Goal: Information Seeking & Learning: Understand process/instructions

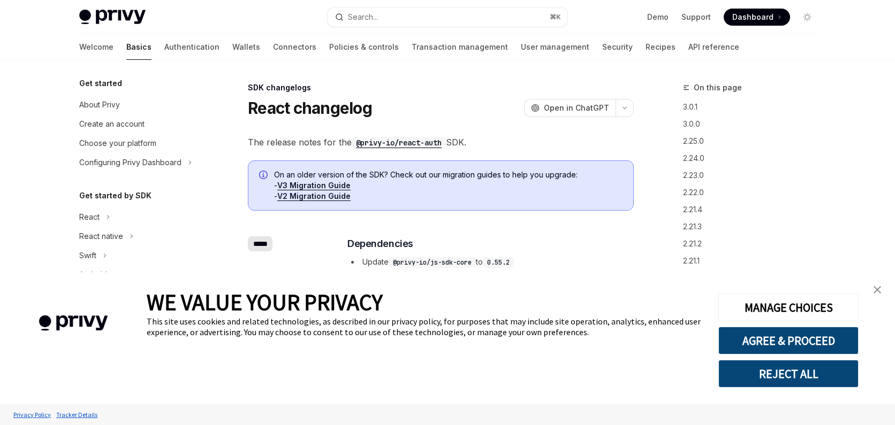
scroll to position [241, 0]
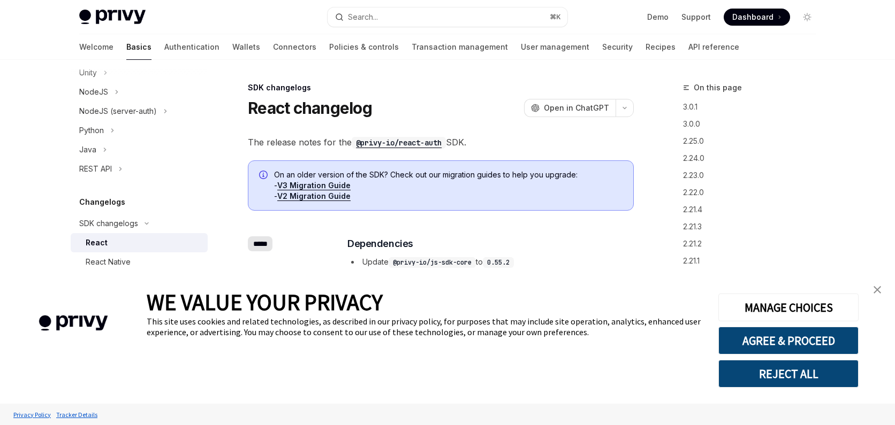
click at [408, 341] on div "WE VALUE YOUR PRIVACY This site uses cookies and related technologies, as descr…" at bounding box center [424, 338] width 555 height 132
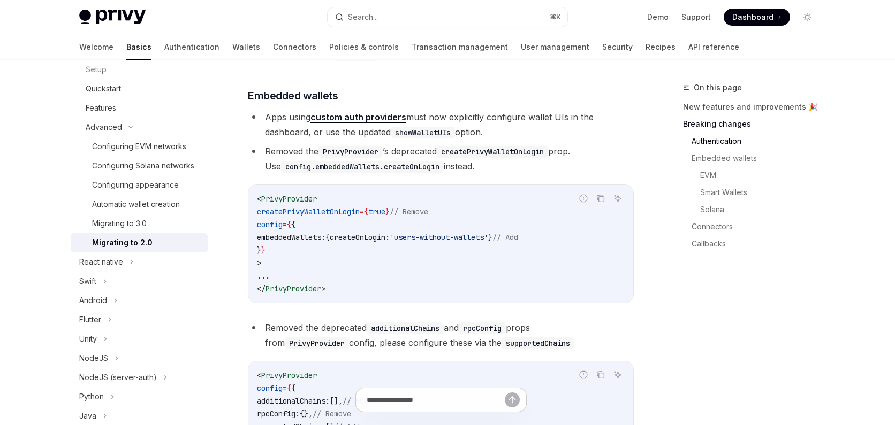
scroll to position [446, 0]
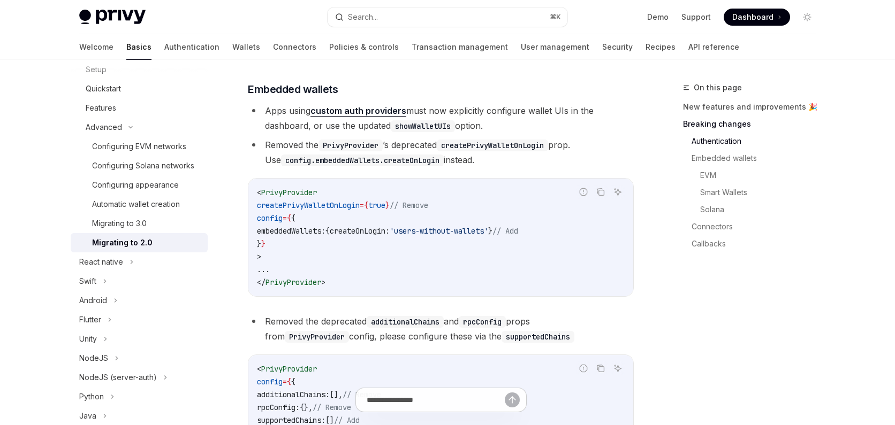
click at [348, 151] on code "PrivyProvider" at bounding box center [350, 146] width 64 height 12
click at [360, 202] on code "< PrivyProvider createPrivyWalletOnLogin = { true } // Remove config = { { embe…" at bounding box center [441, 237] width 368 height 103
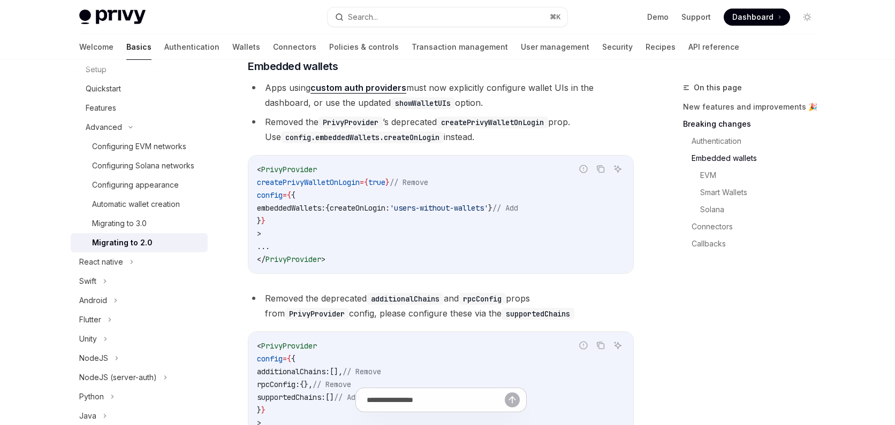
scroll to position [471, 0]
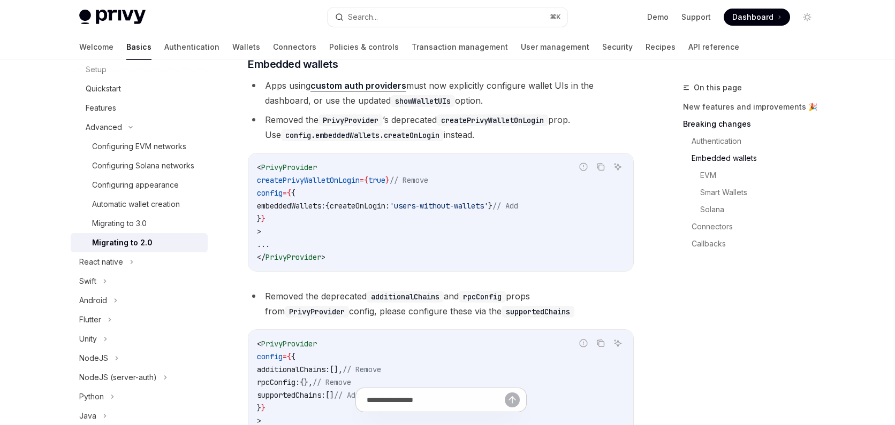
click at [485, 126] on code "createPrivyWalletOnLogin" at bounding box center [492, 121] width 111 height 12
copy code "createPrivyWalletOnLogin"
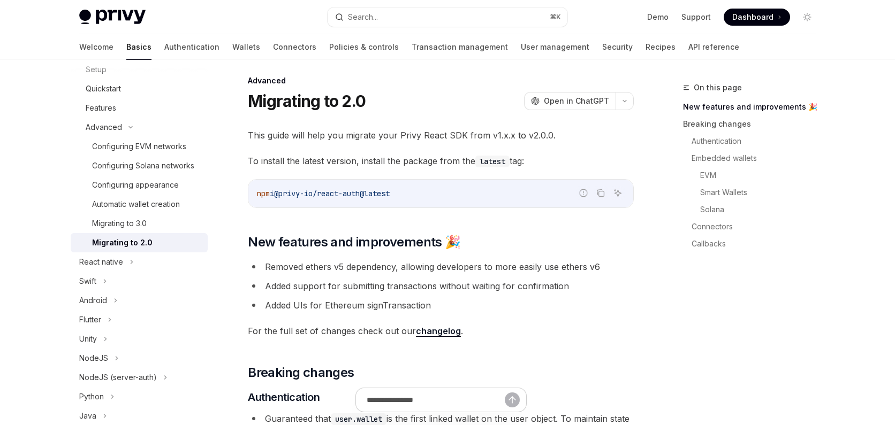
scroll to position [0, 0]
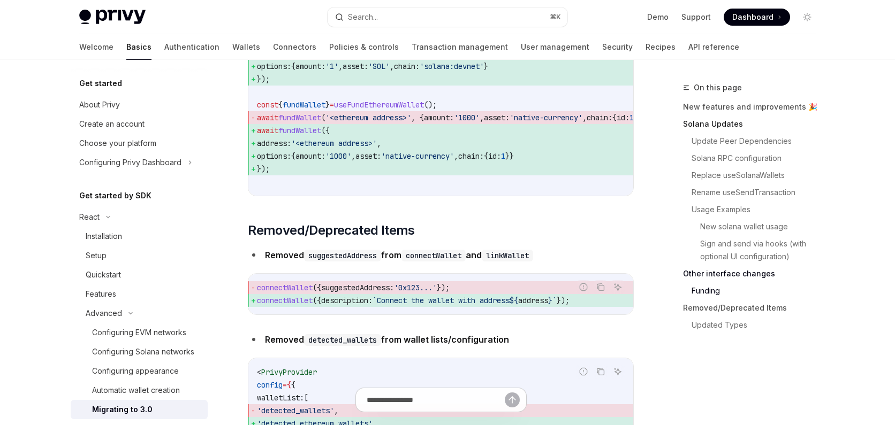
scroll to position [3368, 0]
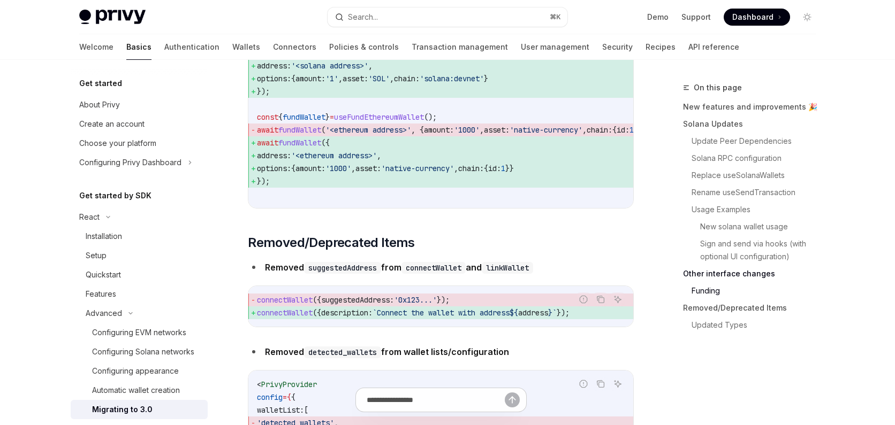
click at [285, 318] on span "connectWallet" at bounding box center [285, 313] width 56 height 10
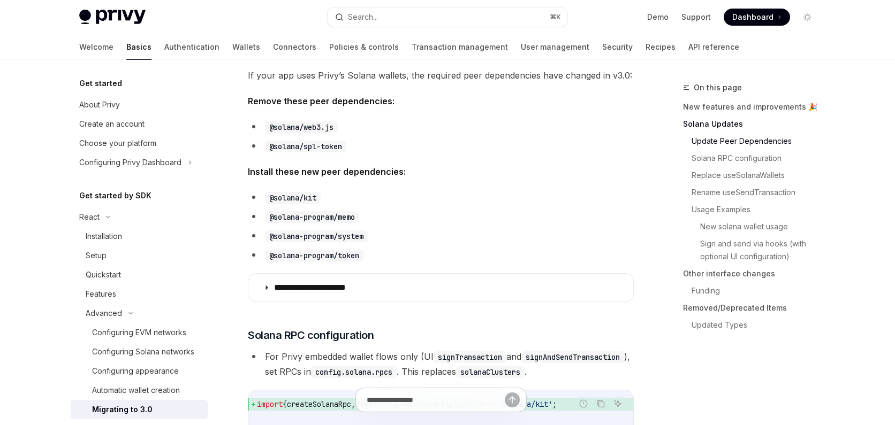
scroll to position [324, 0]
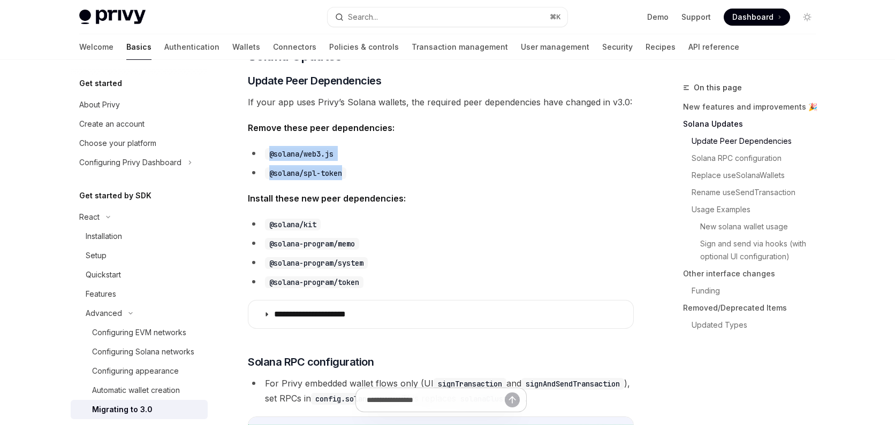
drag, startPoint x: 379, startPoint y: 171, endPoint x: 251, endPoint y: 142, distance: 131.5
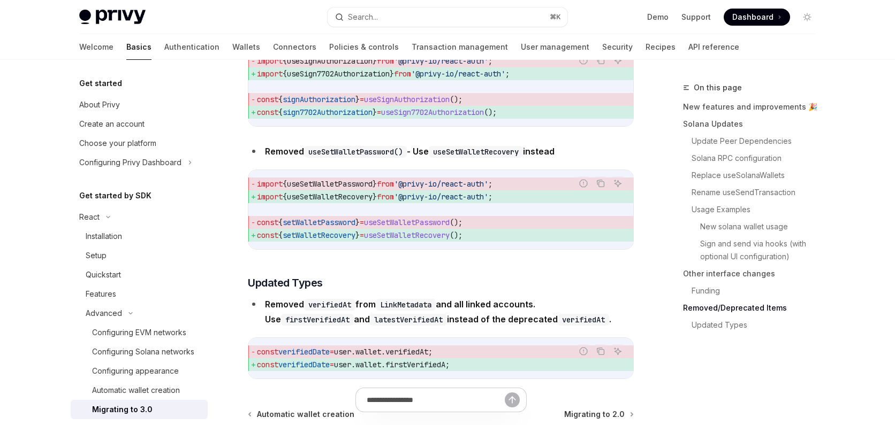
scroll to position [4824, 0]
